Goal: Communication & Community: Answer question/provide support

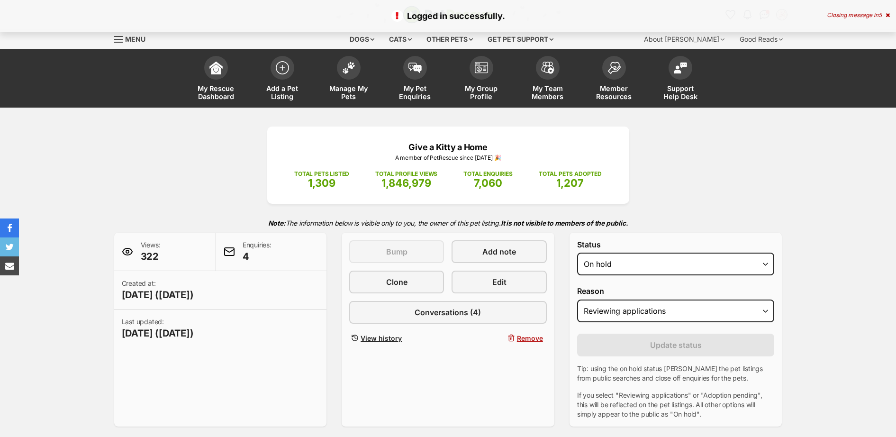
click at [644, 259] on select "Draft - not available as listing has enquires Available On hold Adopted" at bounding box center [676, 264] width 198 height 23
select select "rehomed"
click at [577, 253] on select "Draft - not available as listing has enquires Available On hold Adopted" at bounding box center [676, 264] width 198 height 23
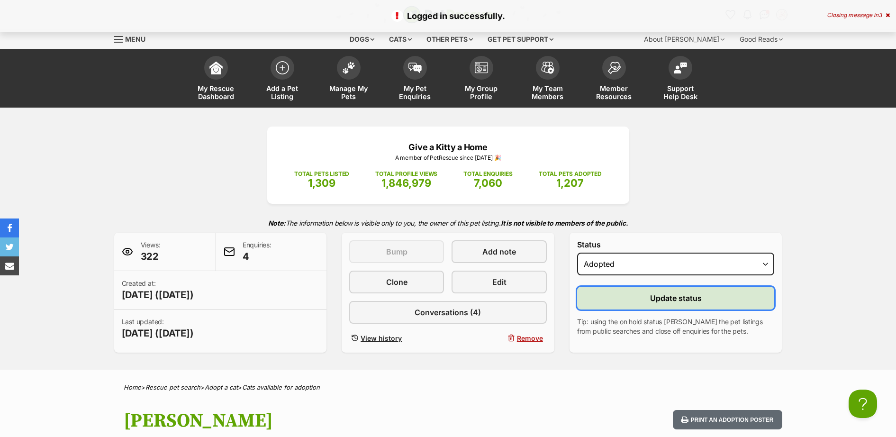
click at [663, 301] on span "Update status" at bounding box center [676, 297] width 52 height 11
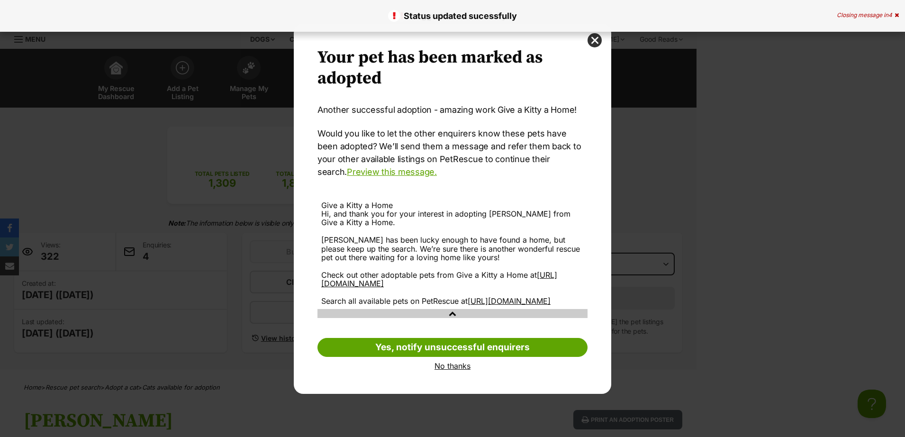
click at [466, 370] on link "No thanks" at bounding box center [452, 366] width 270 height 9
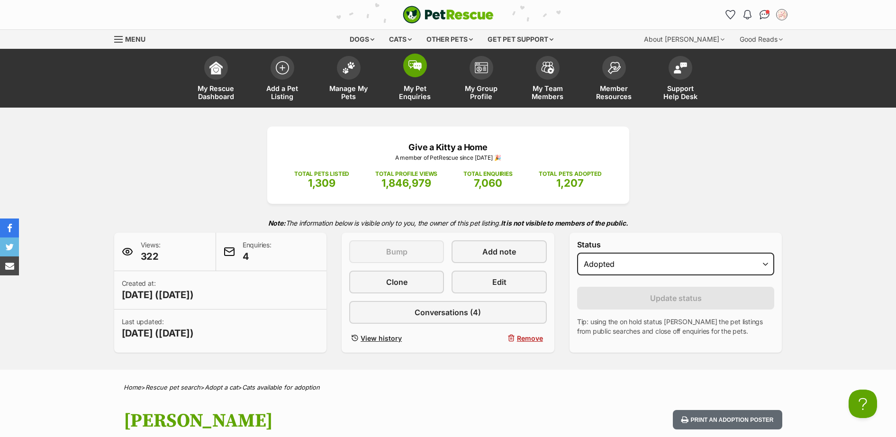
click at [416, 65] on img at bounding box center [414, 65] width 13 height 10
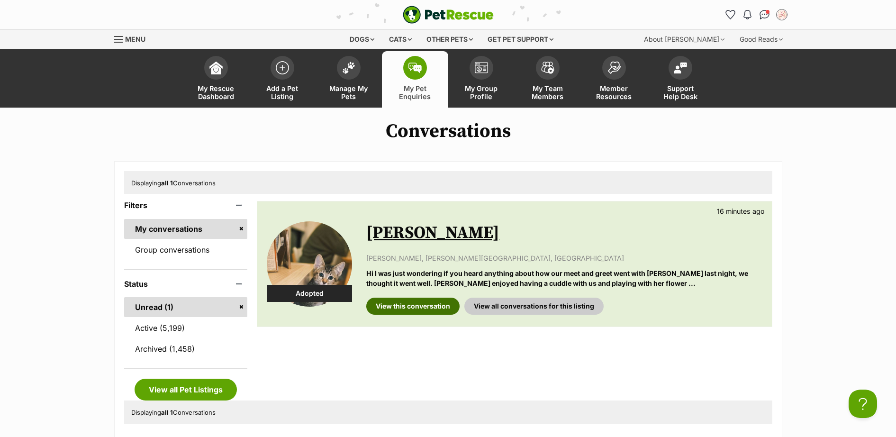
click at [438, 309] on link "View this conversation" at bounding box center [412, 306] width 93 height 17
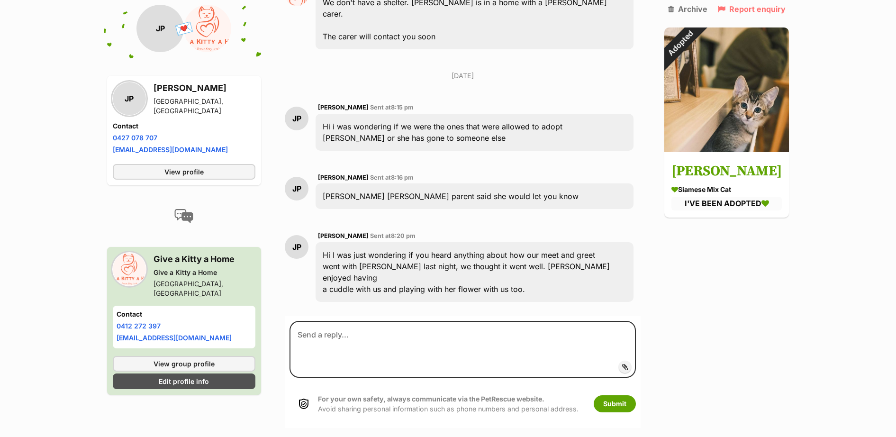
scroll to position [1532, 0]
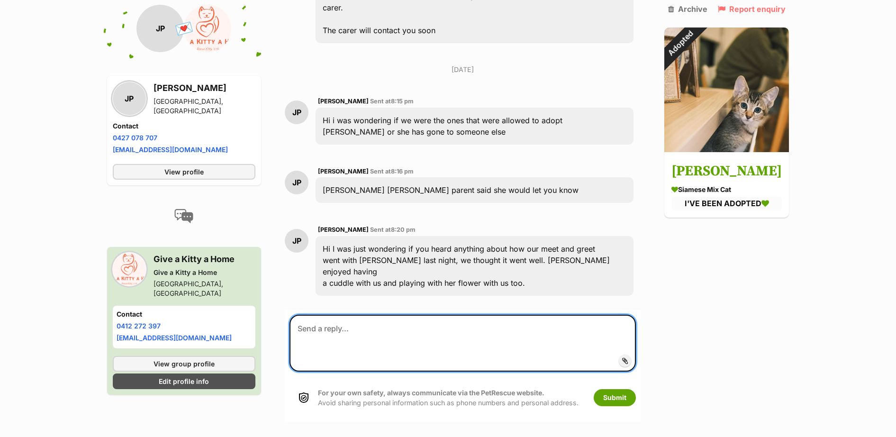
click at [394, 315] on textarea at bounding box center [462, 343] width 346 height 57
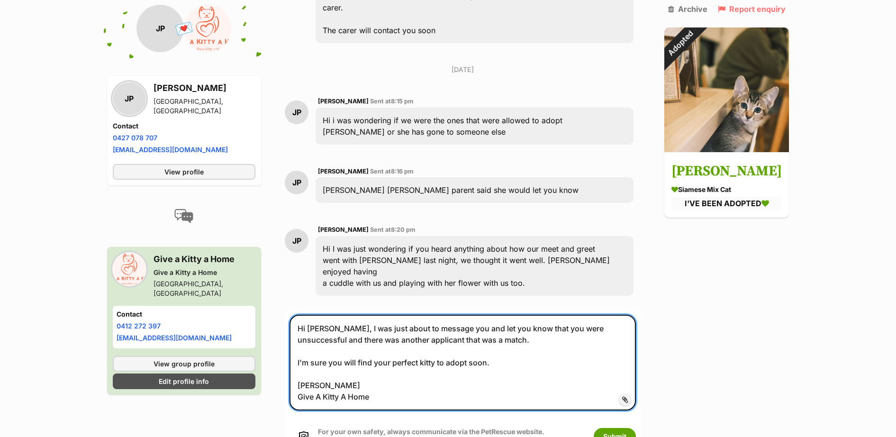
click at [614, 315] on textarea "Hi [PERSON_NAME], I was just about to message you and let you know that you wer…" at bounding box center [462, 363] width 346 height 96
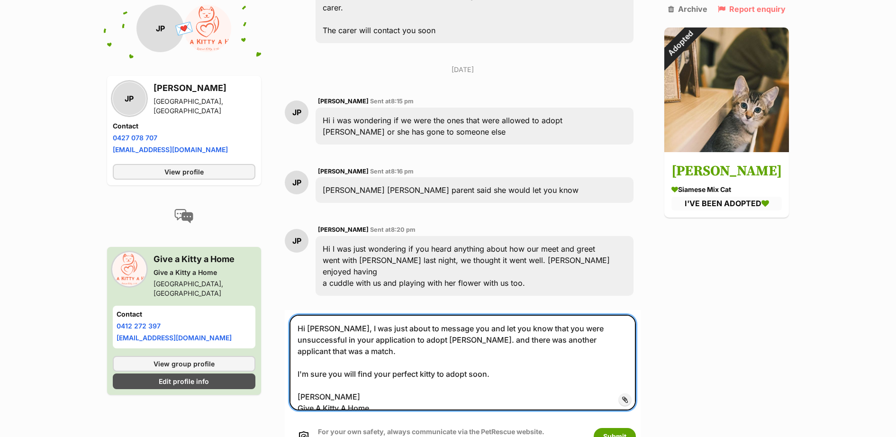
click at [449, 315] on textarea "Hi [PERSON_NAME], I was just about to message you and let you know that you wer…" at bounding box center [462, 363] width 346 height 96
click at [536, 315] on textarea "Hi [PERSON_NAME], I was just about to message you and let you know that you wer…" at bounding box center [462, 363] width 346 height 96
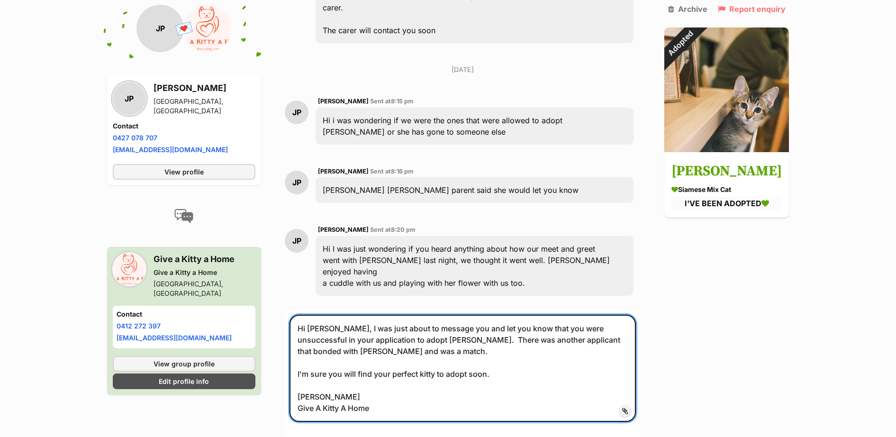
click at [305, 315] on textarea "Hi [PERSON_NAME], I was just about to message you and let you know that you wer…" at bounding box center [462, 368] width 346 height 107
click at [378, 315] on textarea "Hi [PERSON_NAME], I was just about to message you and let you know that you wer…" at bounding box center [462, 368] width 346 height 107
type textarea "Hi [PERSON_NAME], I was just about to message you and let you know that you wer…"
